Goal: Go to known website: Access a specific website the user already knows

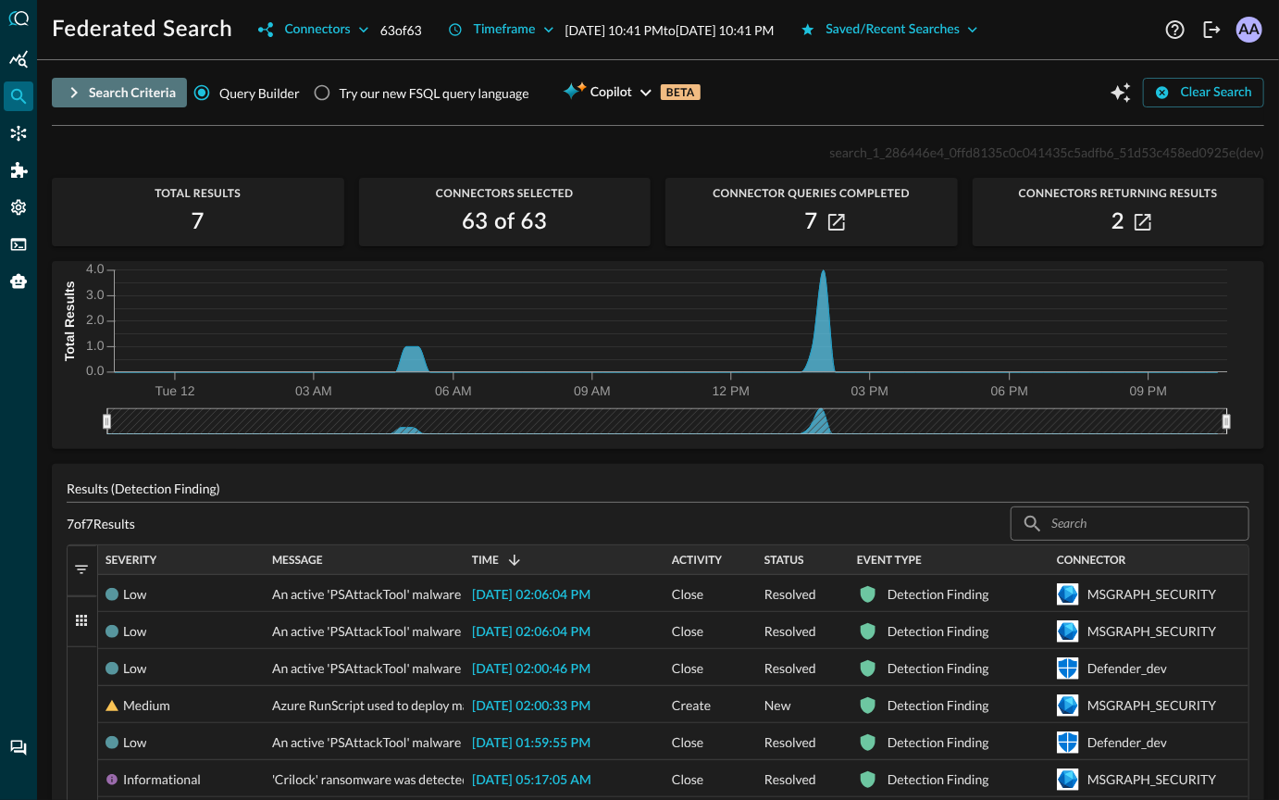
click at [80, 95] on icon "button" at bounding box center [74, 92] width 22 height 22
